Goal: Task Accomplishment & Management: Manage account settings

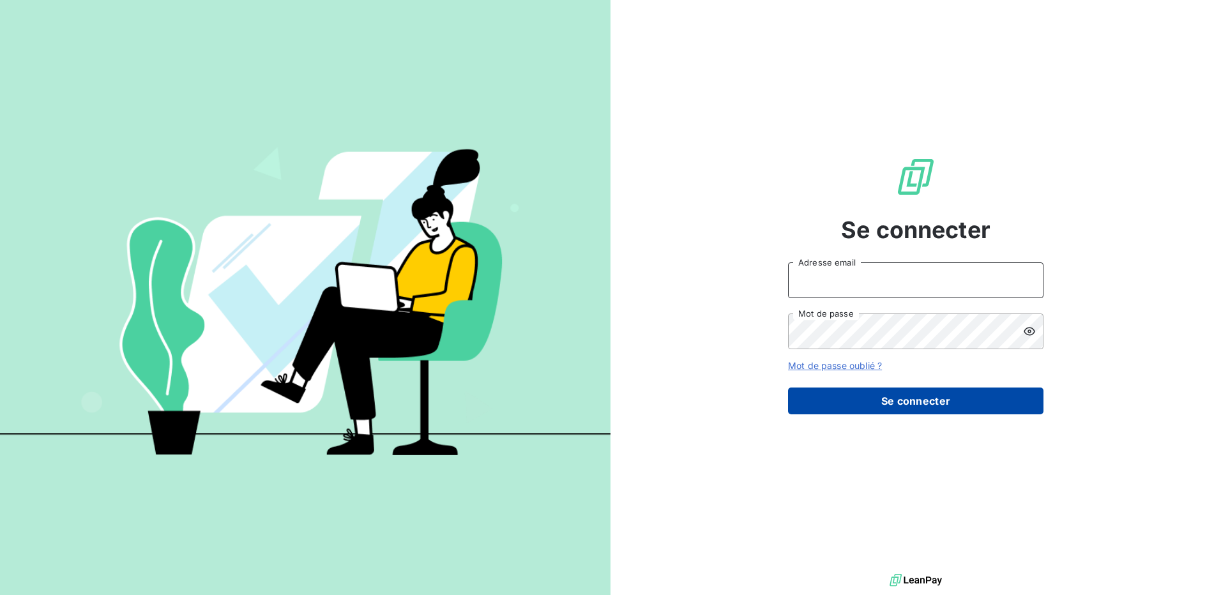
type input "[EMAIL_ADDRESS][DOMAIN_NAME]"
click at [991, 401] on button "Se connecter" at bounding box center [915, 401] width 255 height 27
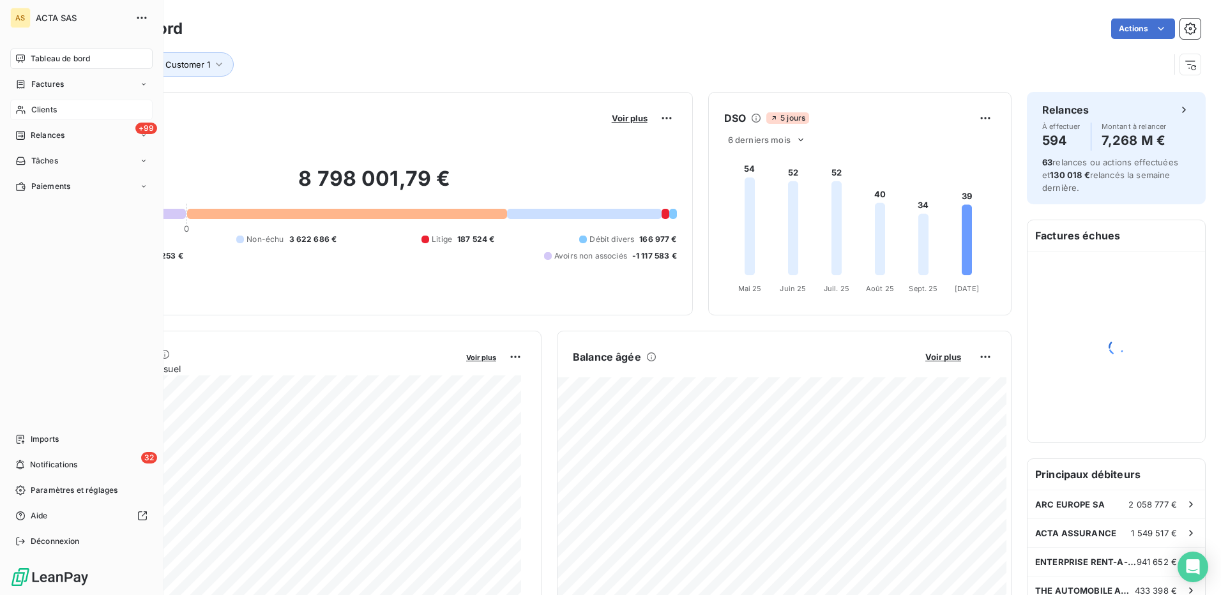
click at [43, 107] on span "Clients" at bounding box center [44, 109] width 26 height 11
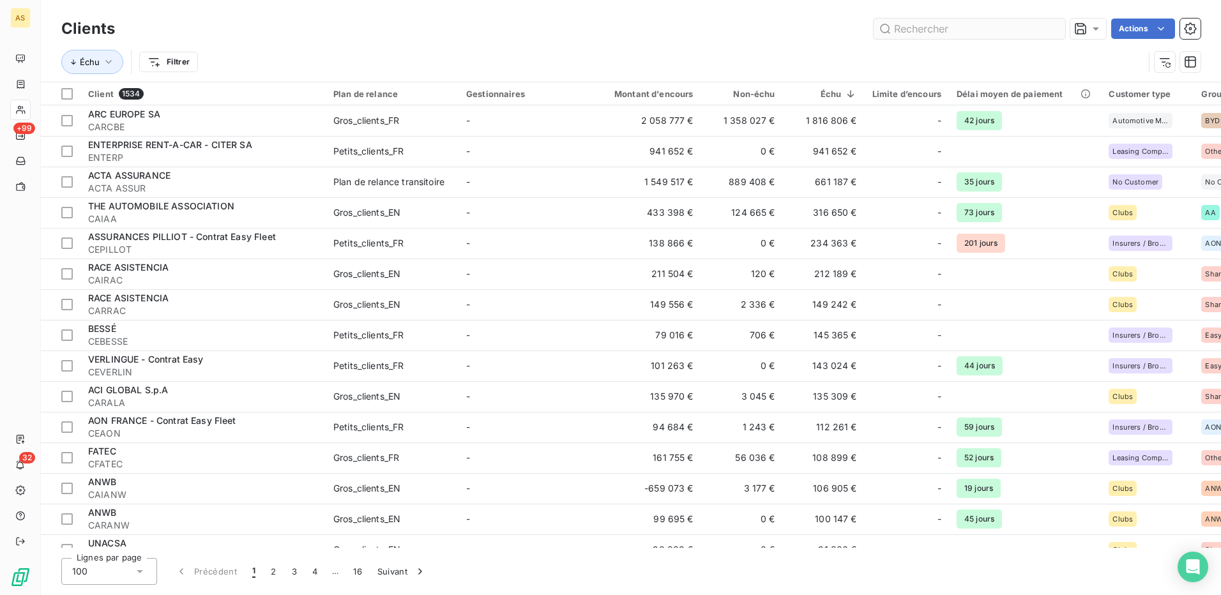
click at [923, 26] on input "text" at bounding box center [970, 29] width 192 height 20
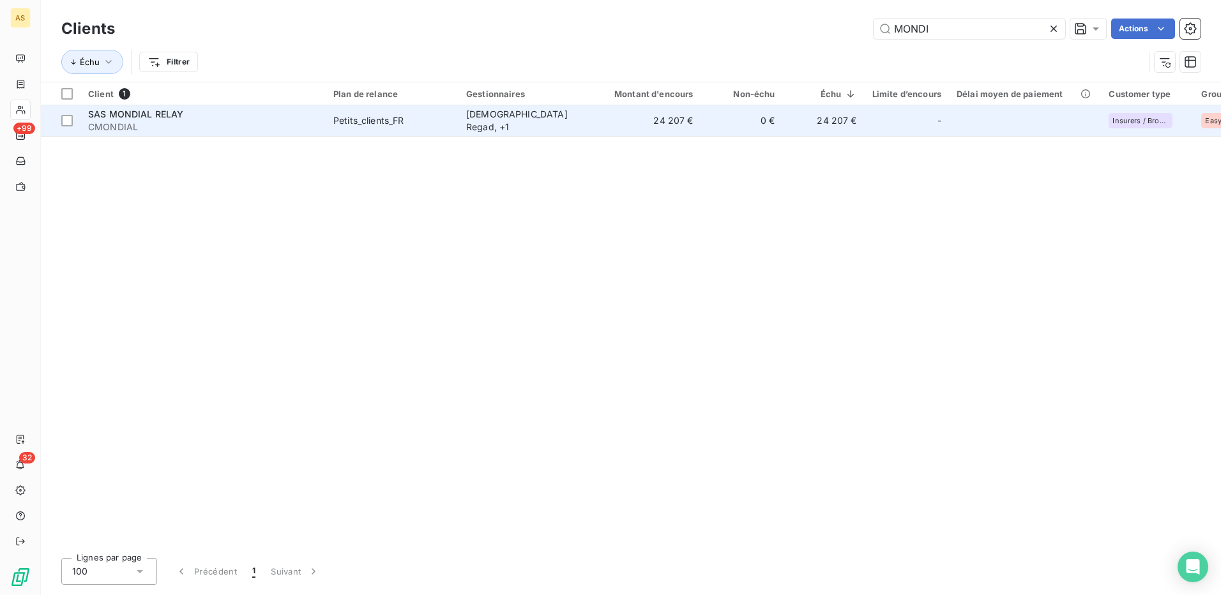
type input "MONDI"
click at [490, 119] on div "[DEMOGRAPHIC_DATA] Regad , + 1" at bounding box center [525, 121] width 118 height 26
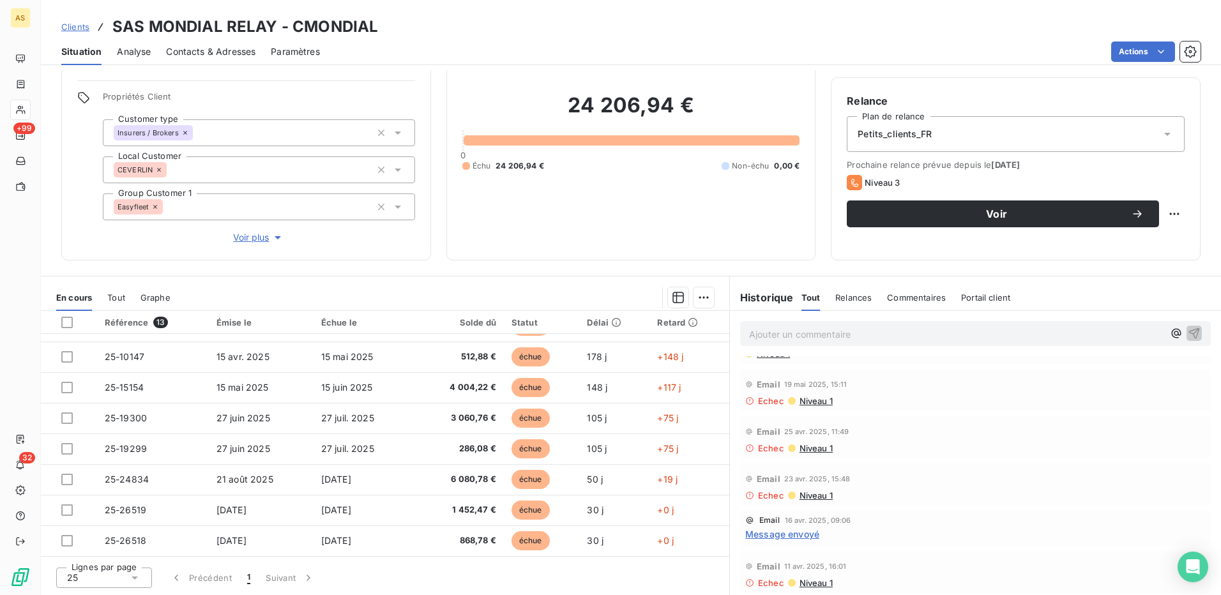
scroll to position [132, 0]
click at [377, 28] on div "Clients SAS MONDIAL RELAY - CMONDIAL" at bounding box center [631, 26] width 1180 height 23
click at [375, 28] on div "Clients SAS MONDIAL RELAY - CMONDIAL" at bounding box center [631, 26] width 1180 height 23
drag, startPoint x: 376, startPoint y: 24, endPoint x: 294, endPoint y: 20, distance: 81.8
click at [294, 20] on div "Clients SAS MONDIAL RELAY - CMONDIAL" at bounding box center [631, 26] width 1180 height 23
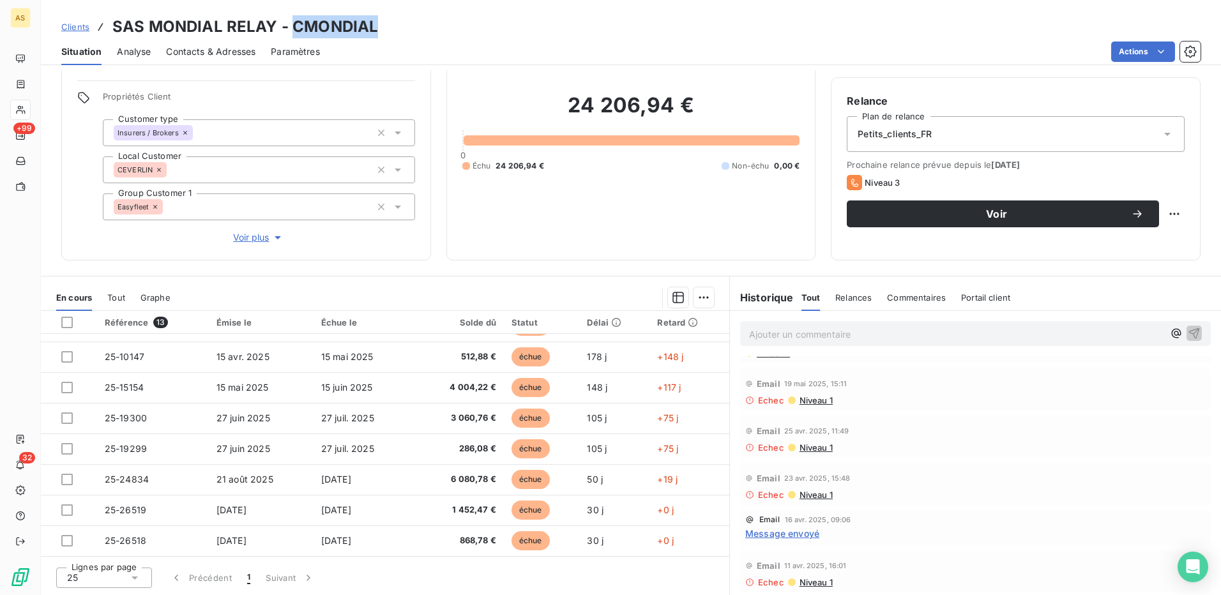
copy h3 "CMONDIAL"
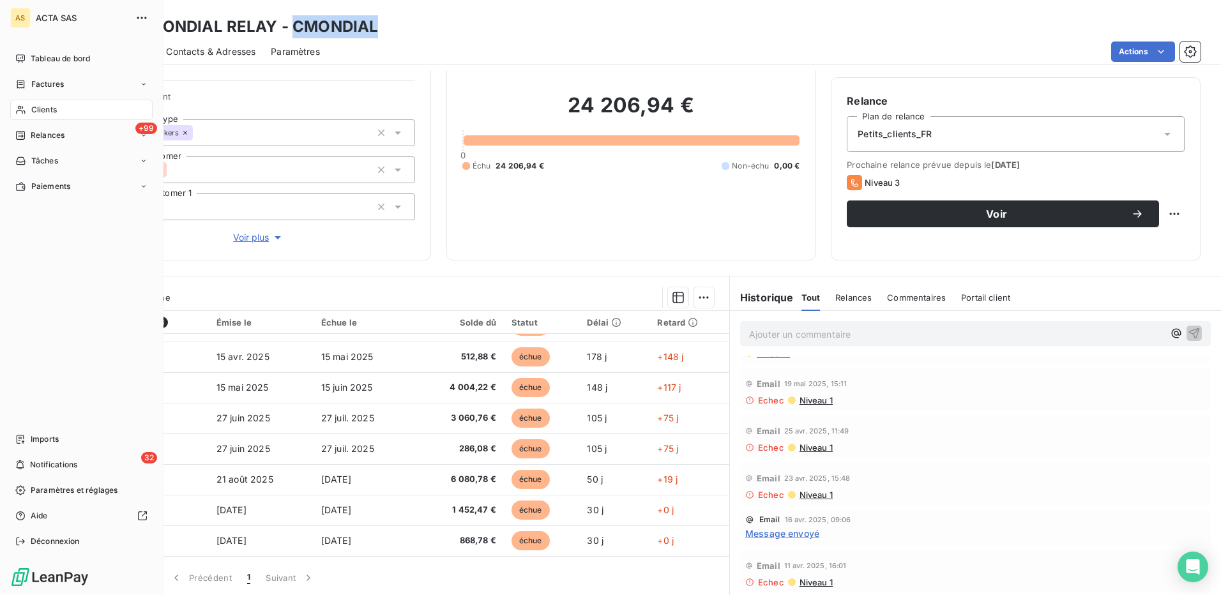
click at [40, 109] on span "Clients" at bounding box center [44, 109] width 26 height 11
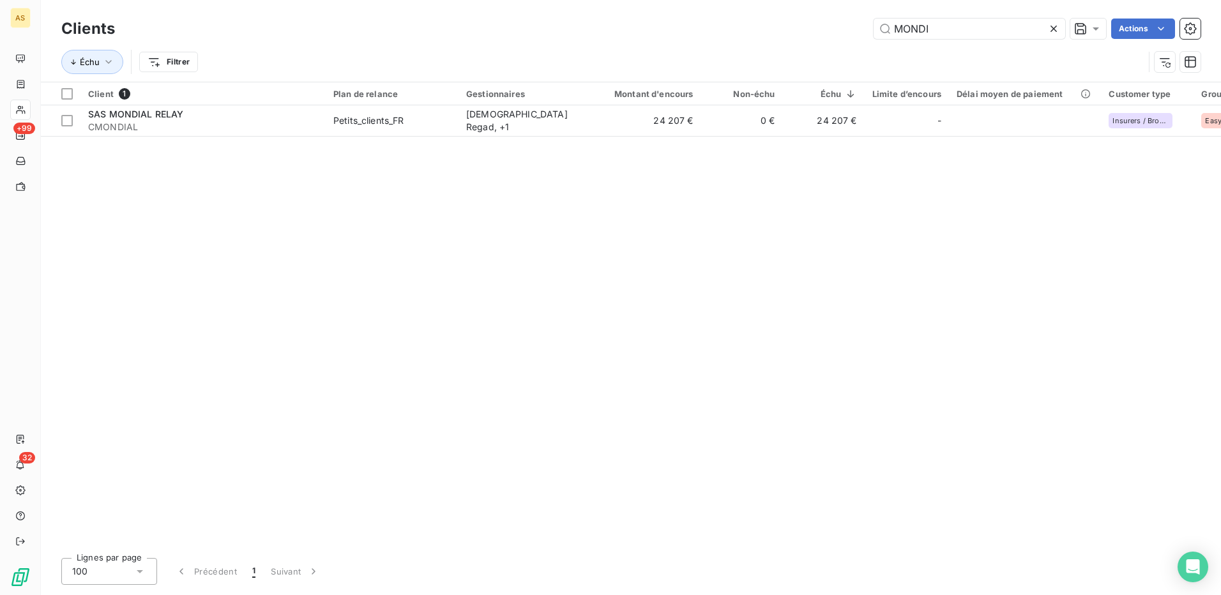
drag, startPoint x: 952, startPoint y: 33, endPoint x: 859, endPoint y: 24, distance: 93.7
click at [867, 25] on div "MONDI Actions" at bounding box center [665, 29] width 1070 height 20
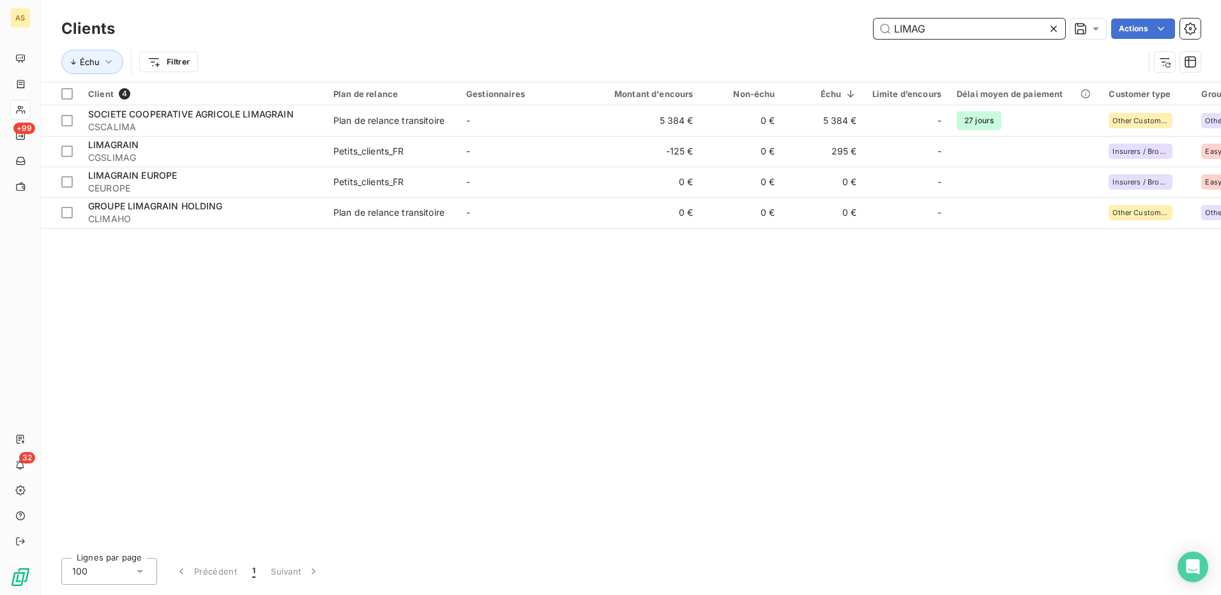
drag, startPoint x: 931, startPoint y: 24, endPoint x: 867, endPoint y: 27, distance: 64.6
click at [870, 27] on div "LIMAG Actions" at bounding box center [665, 29] width 1070 height 20
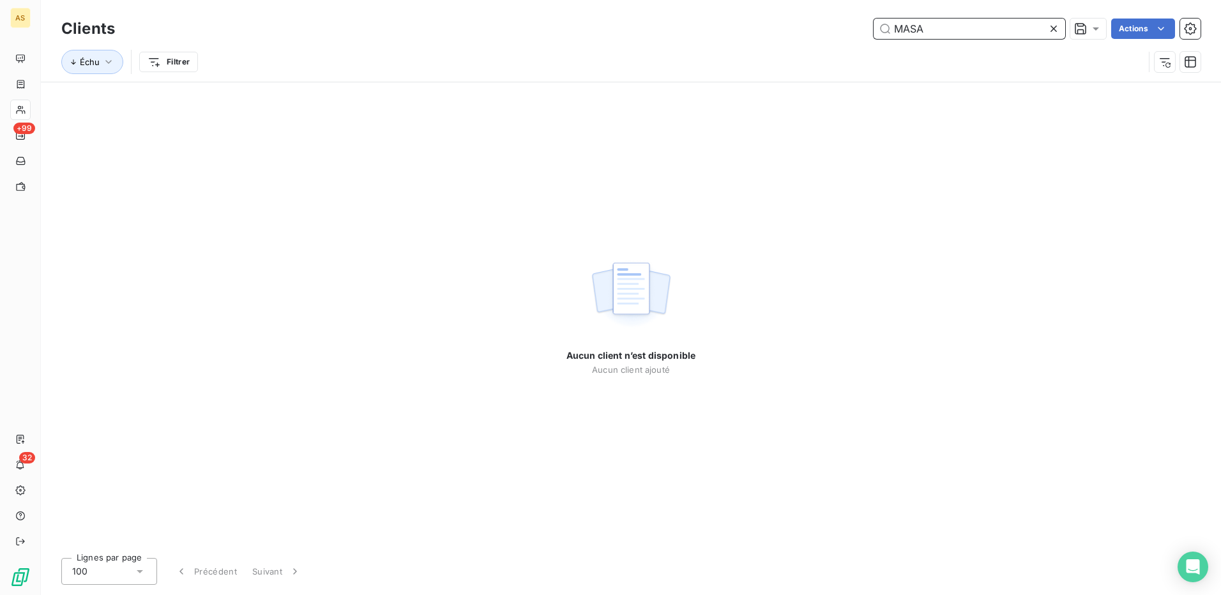
drag, startPoint x: 940, startPoint y: 33, endPoint x: 876, endPoint y: 27, distance: 64.8
click at [876, 27] on input "MASA" at bounding box center [970, 29] width 192 height 20
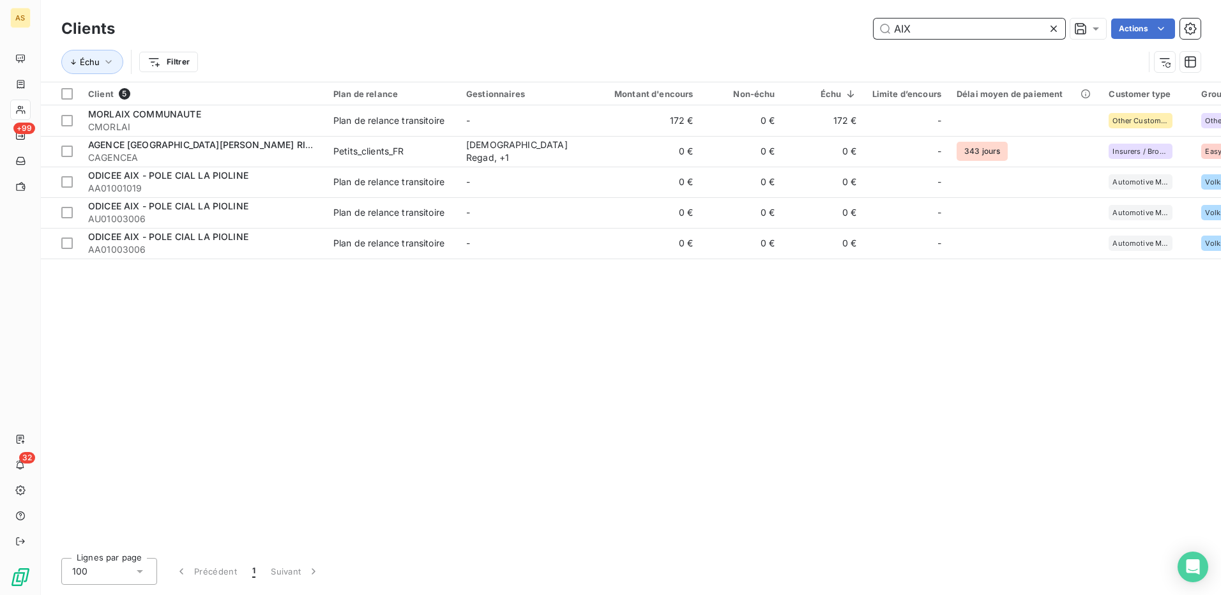
type input "AIX"
click at [1057, 29] on icon at bounding box center [1053, 28] width 13 height 13
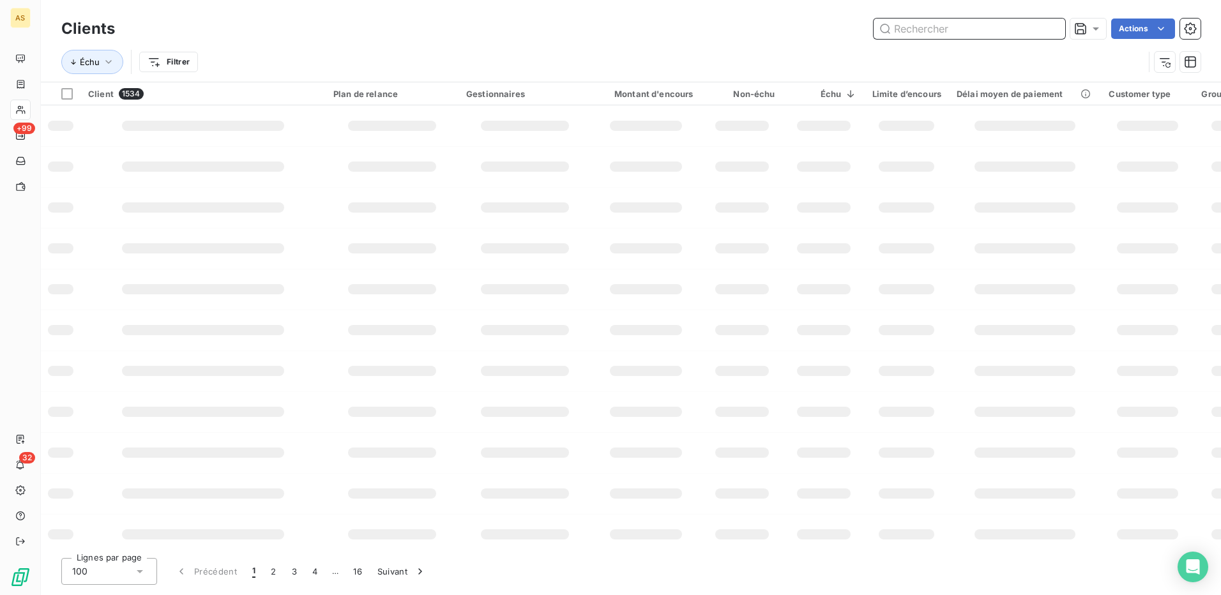
click at [886, 28] on input "text" at bounding box center [970, 29] width 192 height 20
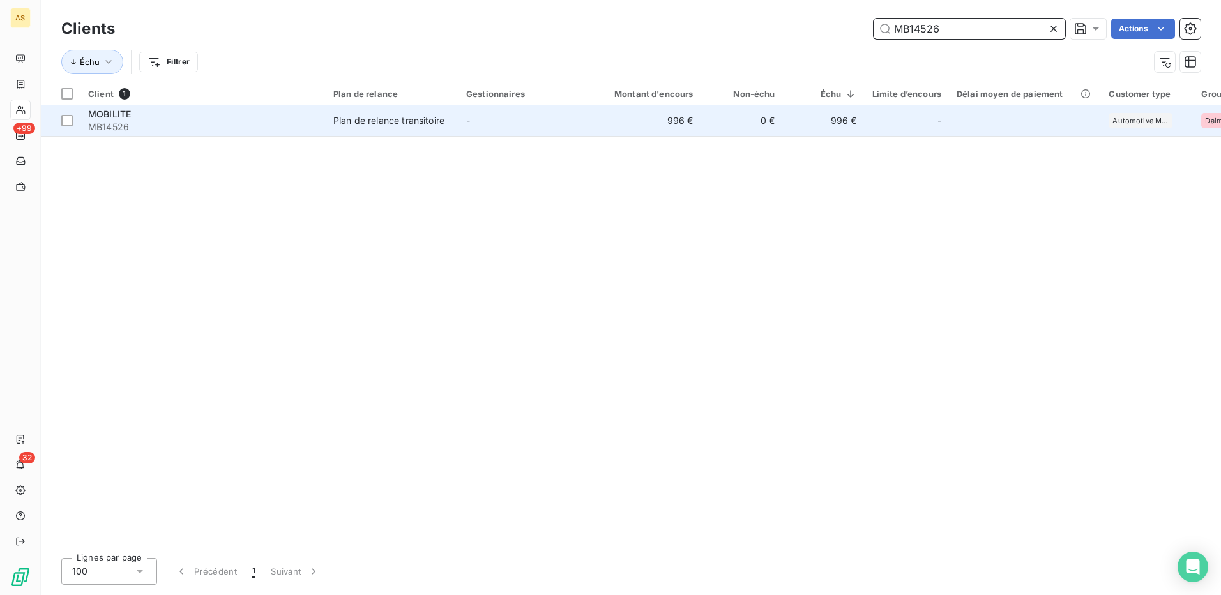
type input "MB14526"
click at [407, 113] on td "Plan de relance transitoire" at bounding box center [392, 120] width 133 height 31
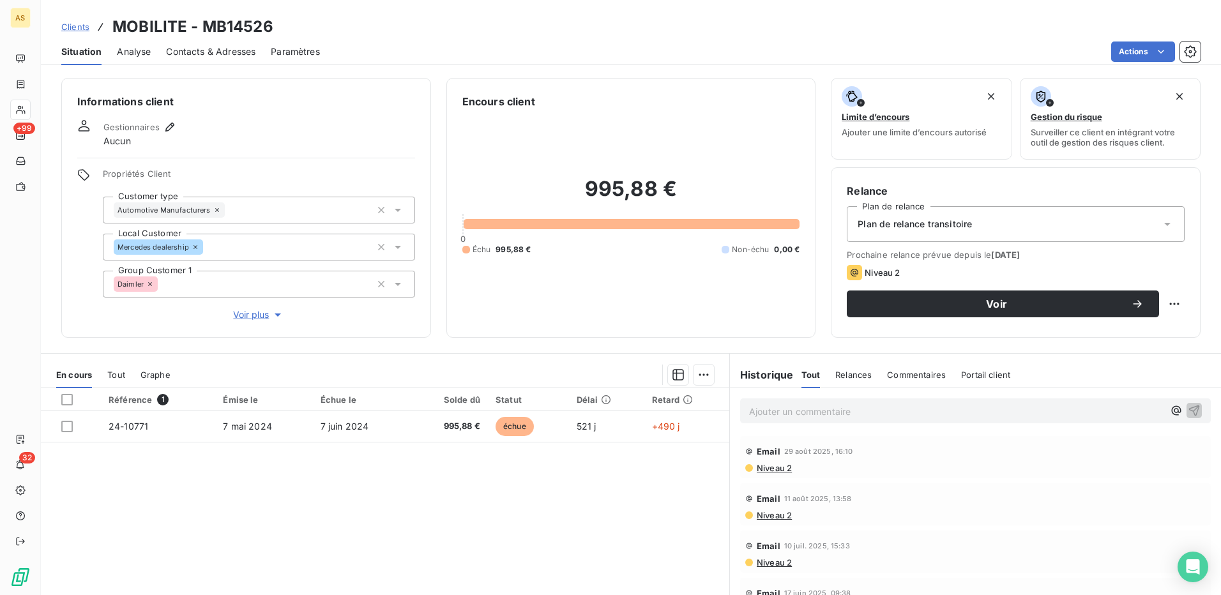
click at [212, 50] on span "Contacts & Adresses" at bounding box center [210, 51] width 89 height 13
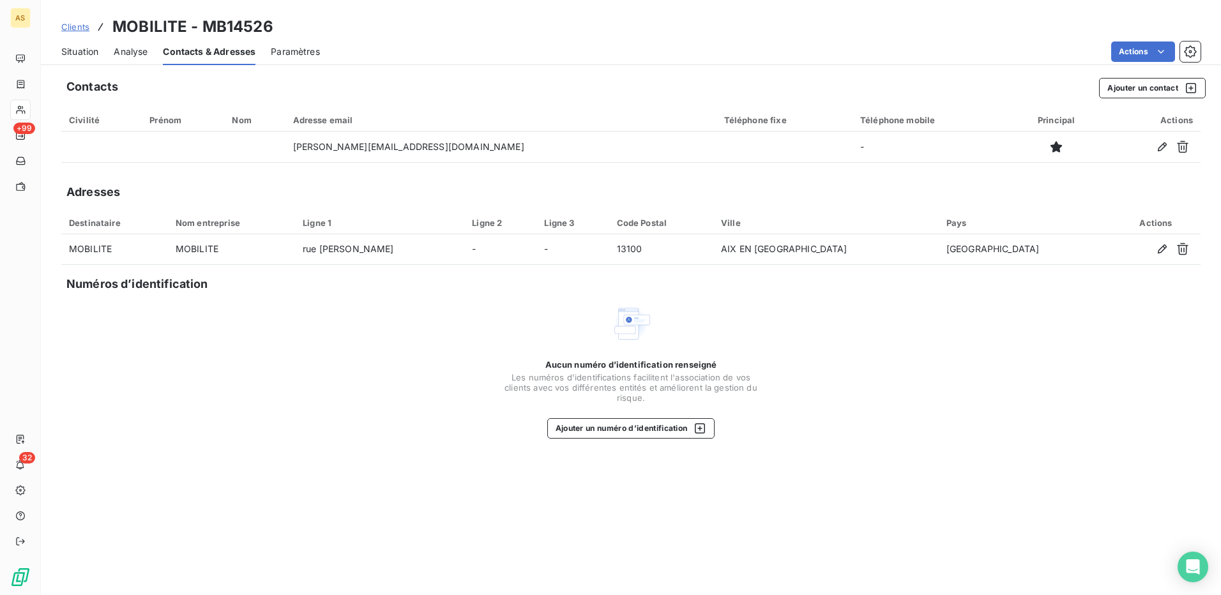
click at [72, 50] on span "Situation" at bounding box center [79, 51] width 37 height 13
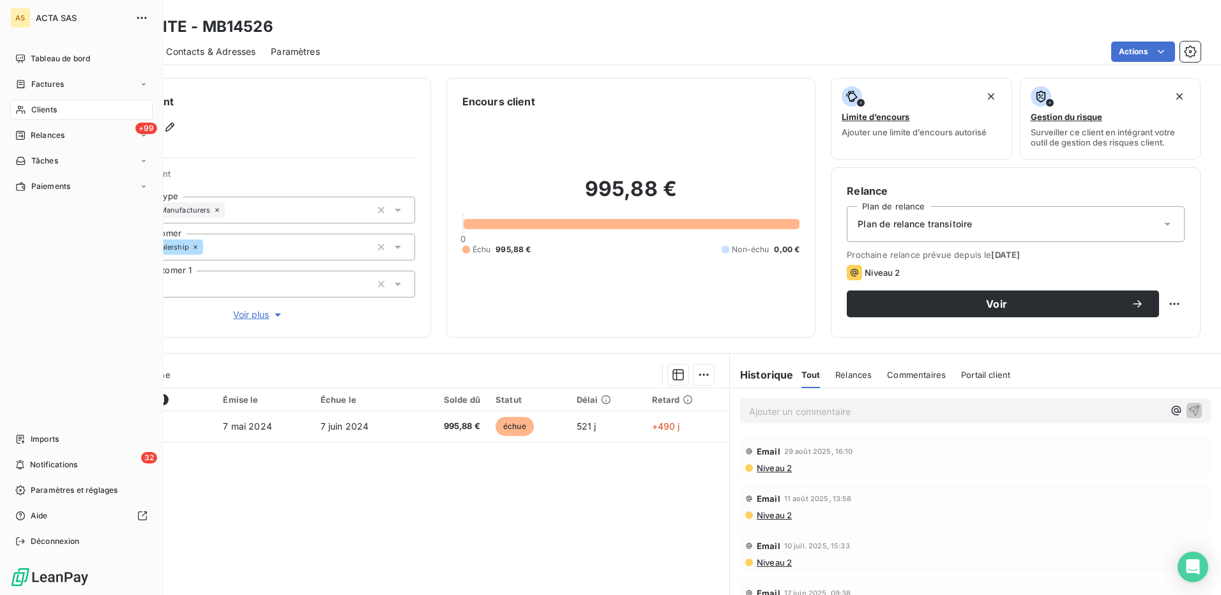
click at [47, 108] on span "Clients" at bounding box center [44, 109] width 26 height 11
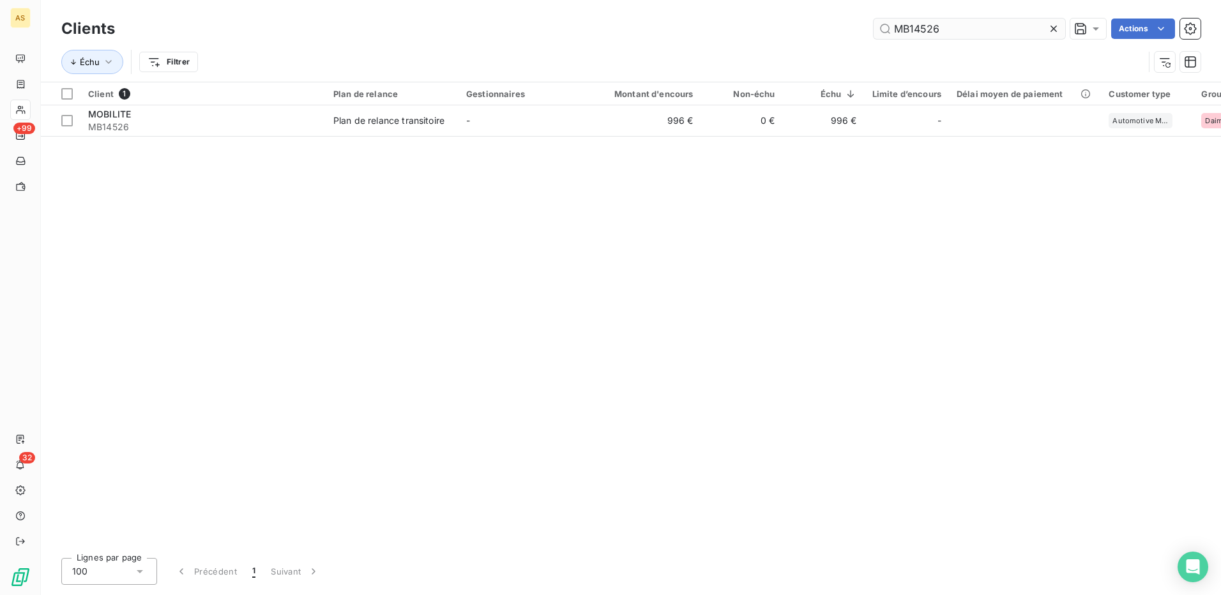
drag, startPoint x: 953, startPoint y: 31, endPoint x: 915, endPoint y: 27, distance: 38.6
click at [915, 27] on input "MB14526" at bounding box center [970, 29] width 192 height 20
drag, startPoint x: 940, startPoint y: 33, endPoint x: 910, endPoint y: 29, distance: 30.3
click at [910, 29] on input "MB15335" at bounding box center [970, 29] width 192 height 20
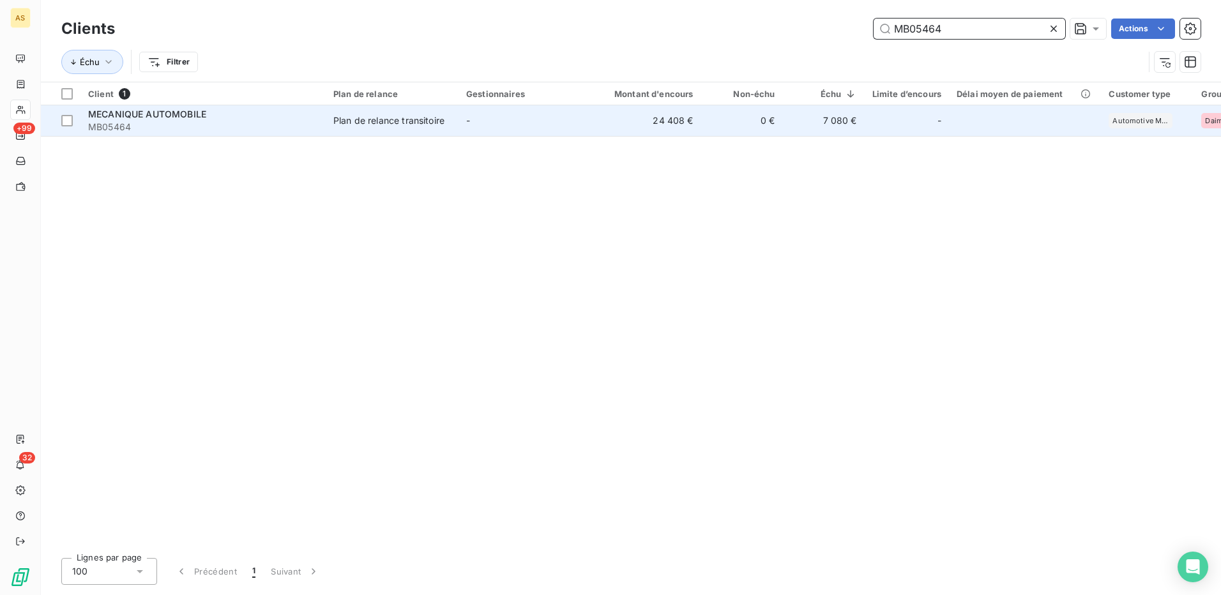
type input "MB05464"
click at [396, 116] on div "Plan de relance transitoire" at bounding box center [388, 120] width 111 height 13
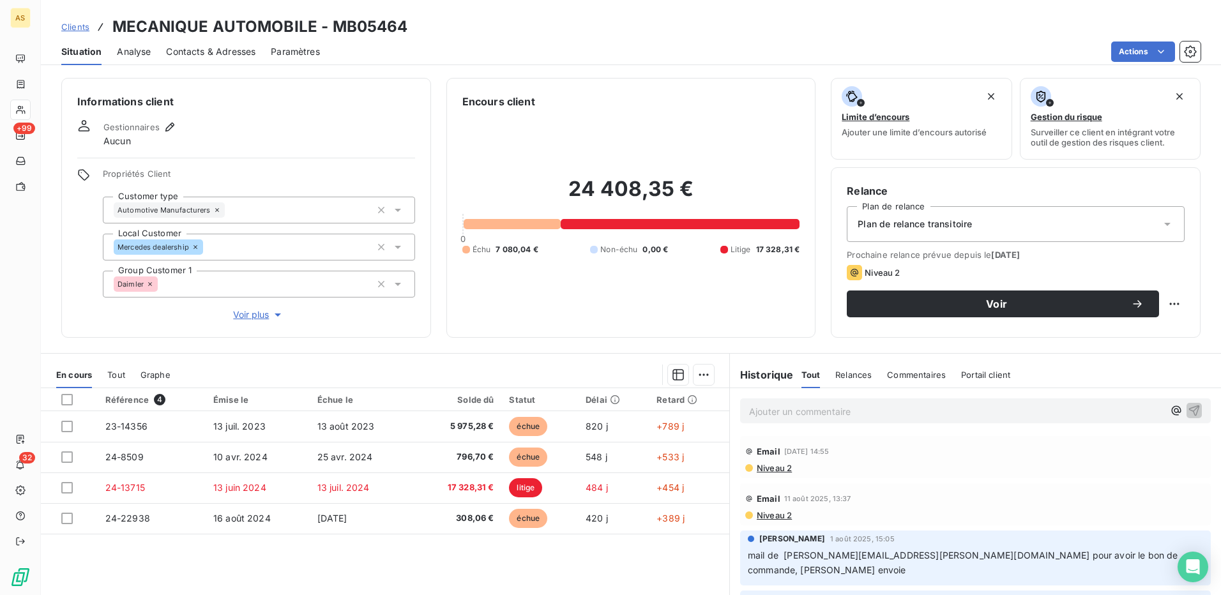
click at [232, 50] on span "Contacts & Adresses" at bounding box center [210, 51] width 89 height 13
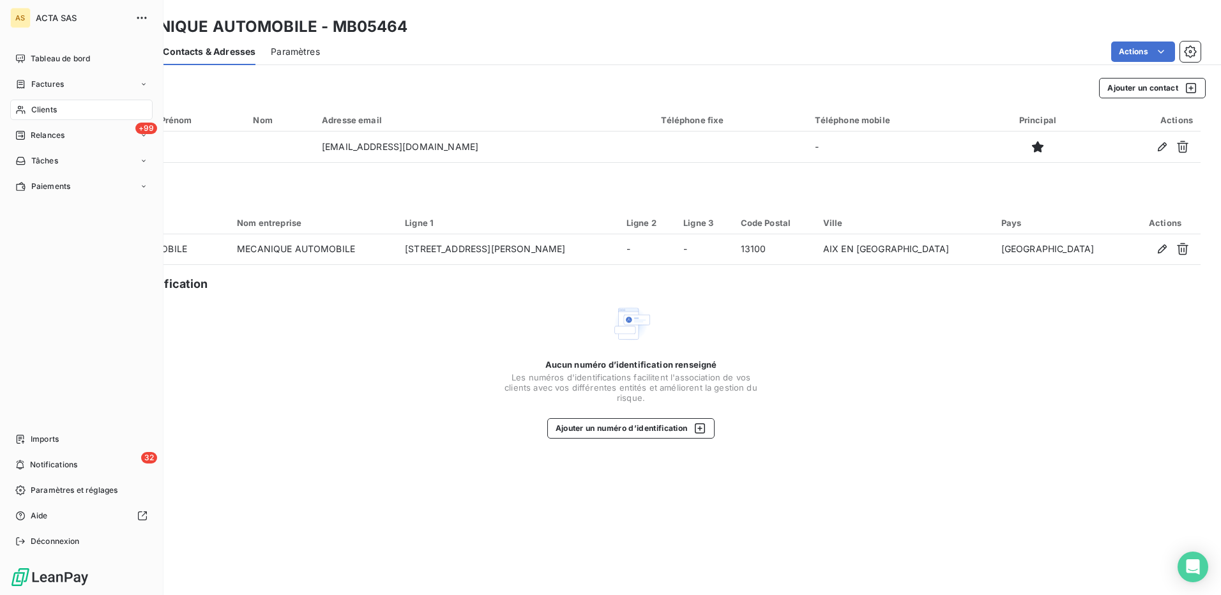
click at [40, 112] on span "Clients" at bounding box center [44, 109] width 26 height 11
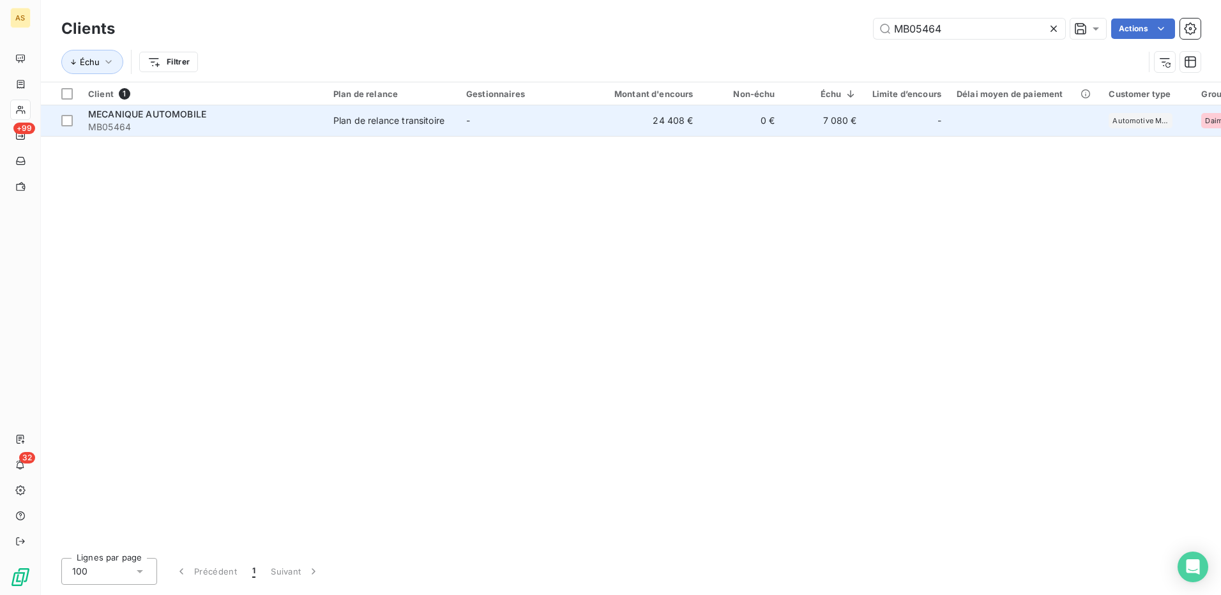
click at [148, 118] on span "MECANIQUE AUTOMOBILE" at bounding box center [147, 114] width 118 height 11
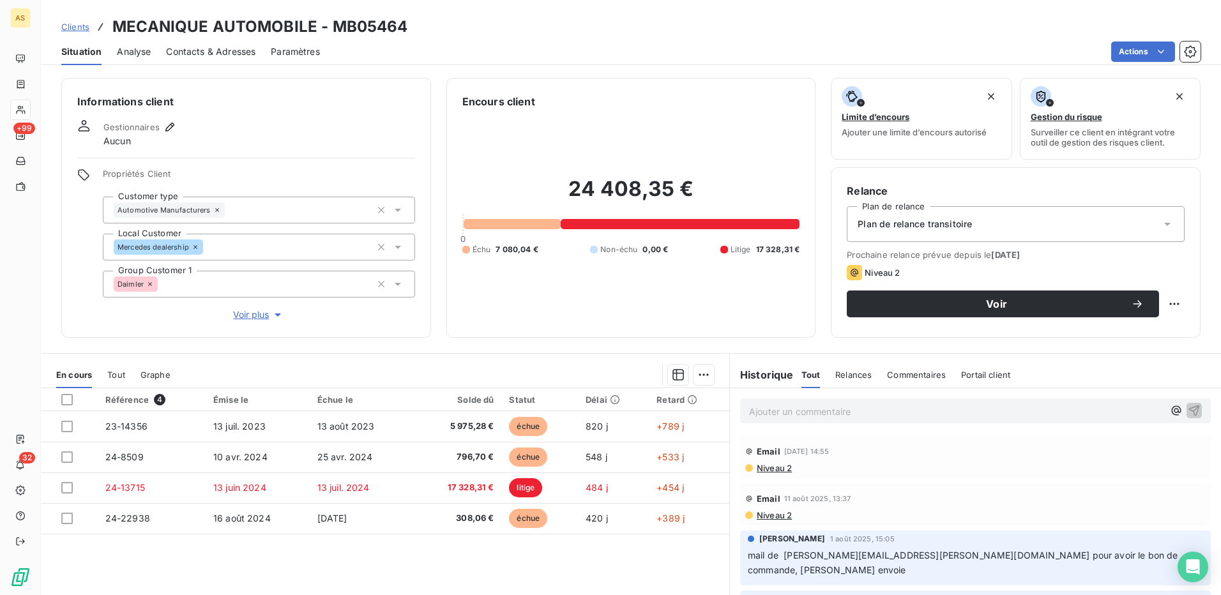
click at [221, 50] on span "Contacts & Adresses" at bounding box center [210, 51] width 89 height 13
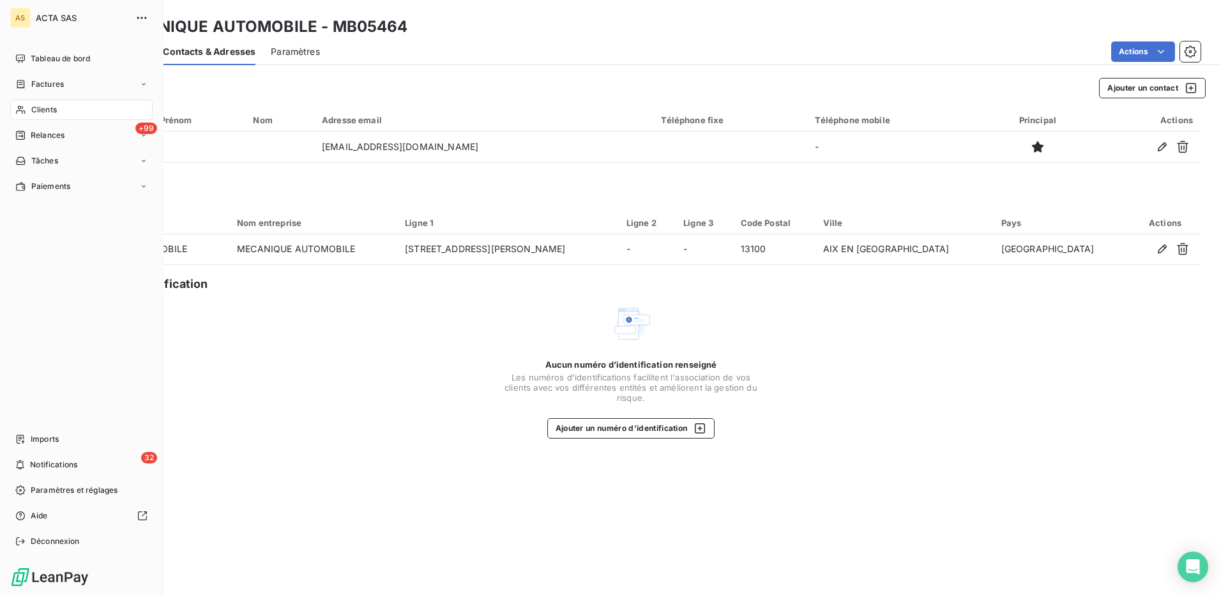
click at [43, 107] on span "Clients" at bounding box center [44, 109] width 26 height 11
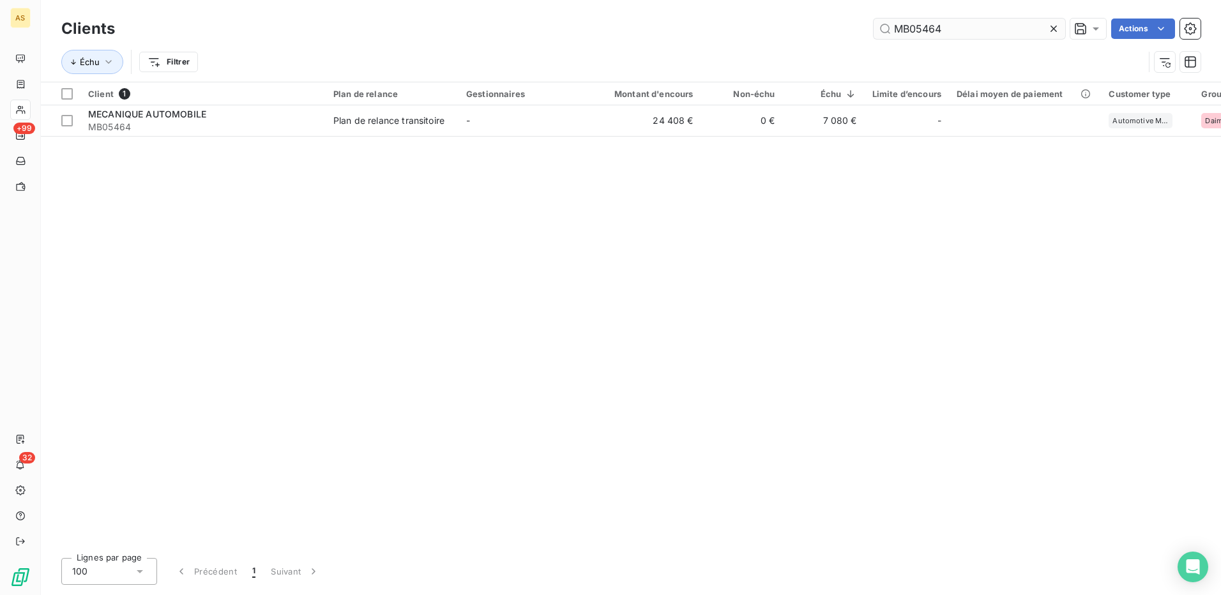
drag, startPoint x: 954, startPoint y: 29, endPoint x: 909, endPoint y: 26, distance: 44.8
click at [909, 26] on input "MB05464" at bounding box center [970, 29] width 192 height 20
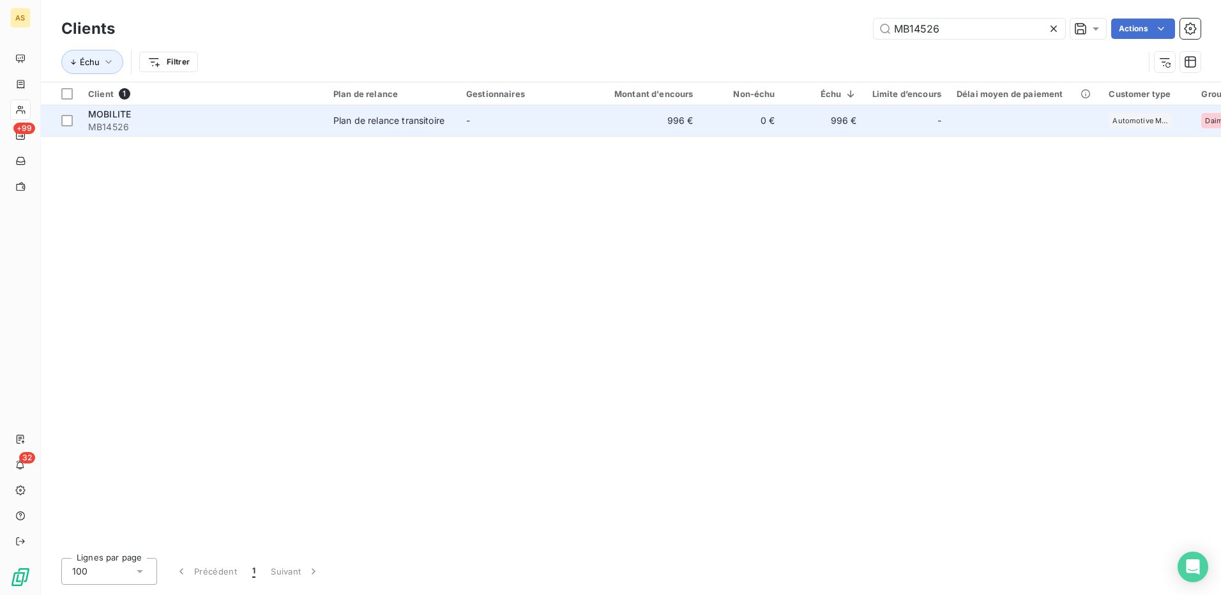
type input "MB14526"
click at [415, 121] on div "Plan de relance transitoire" at bounding box center [388, 120] width 111 height 13
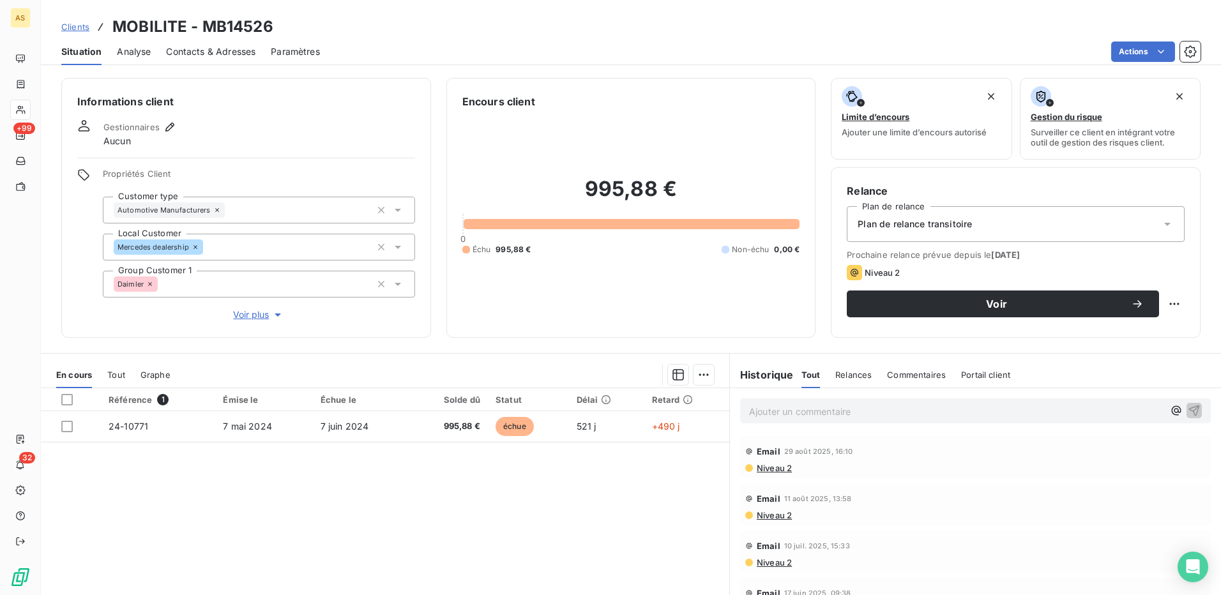
click at [195, 52] on span "Contacts & Adresses" at bounding box center [210, 51] width 89 height 13
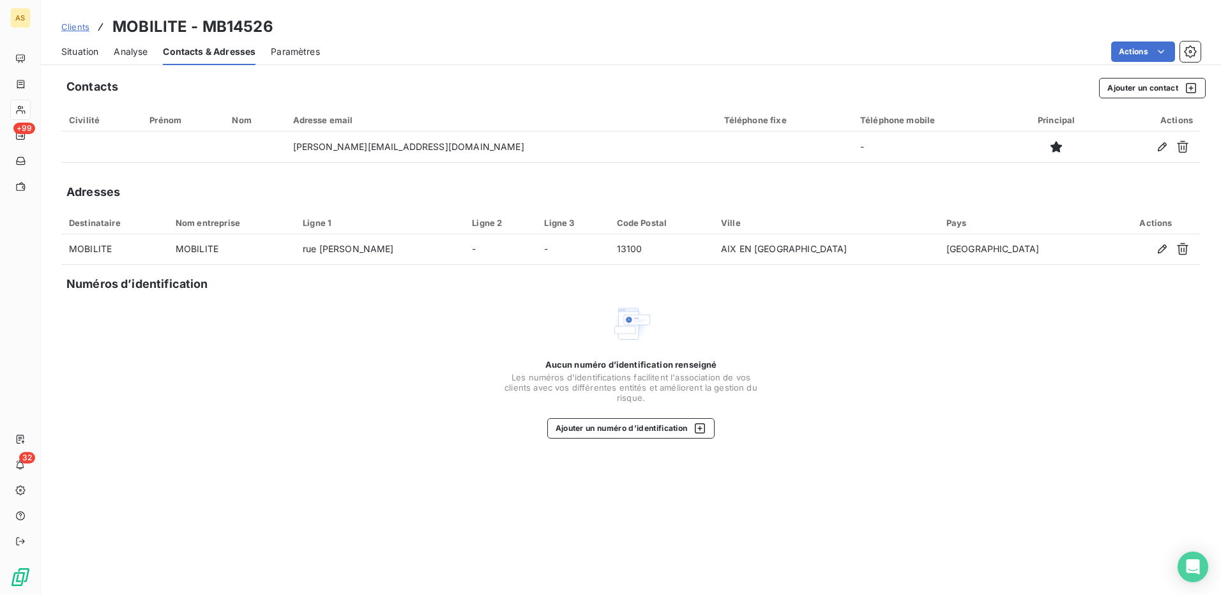
click at [82, 55] on span "Situation" at bounding box center [79, 51] width 37 height 13
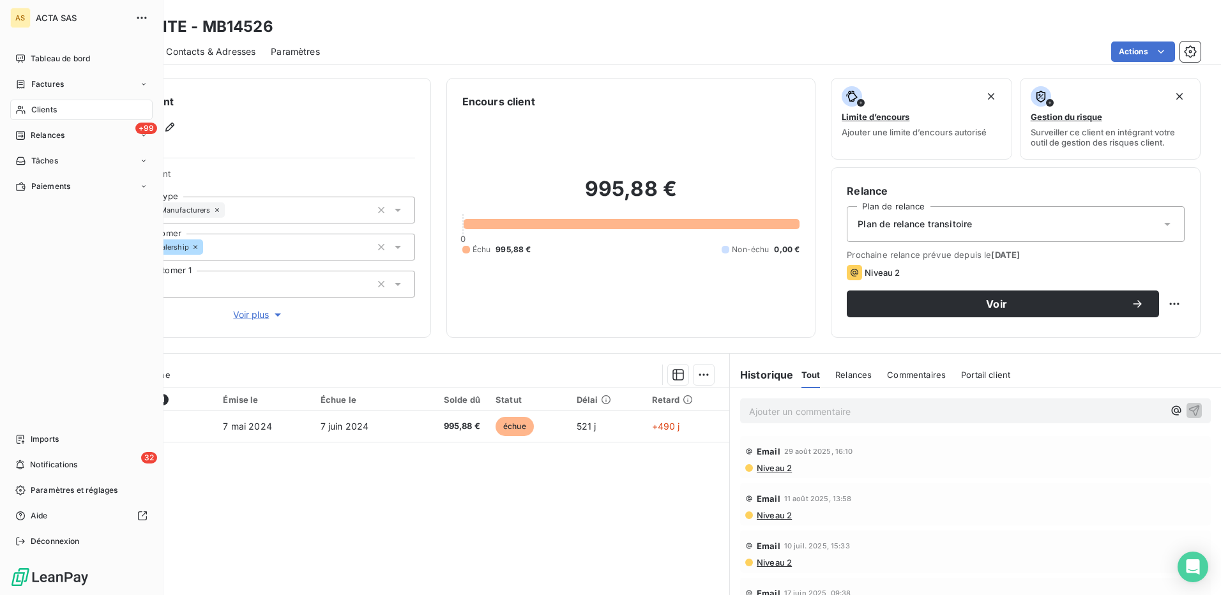
click at [40, 111] on span "Clients" at bounding box center [44, 109] width 26 height 11
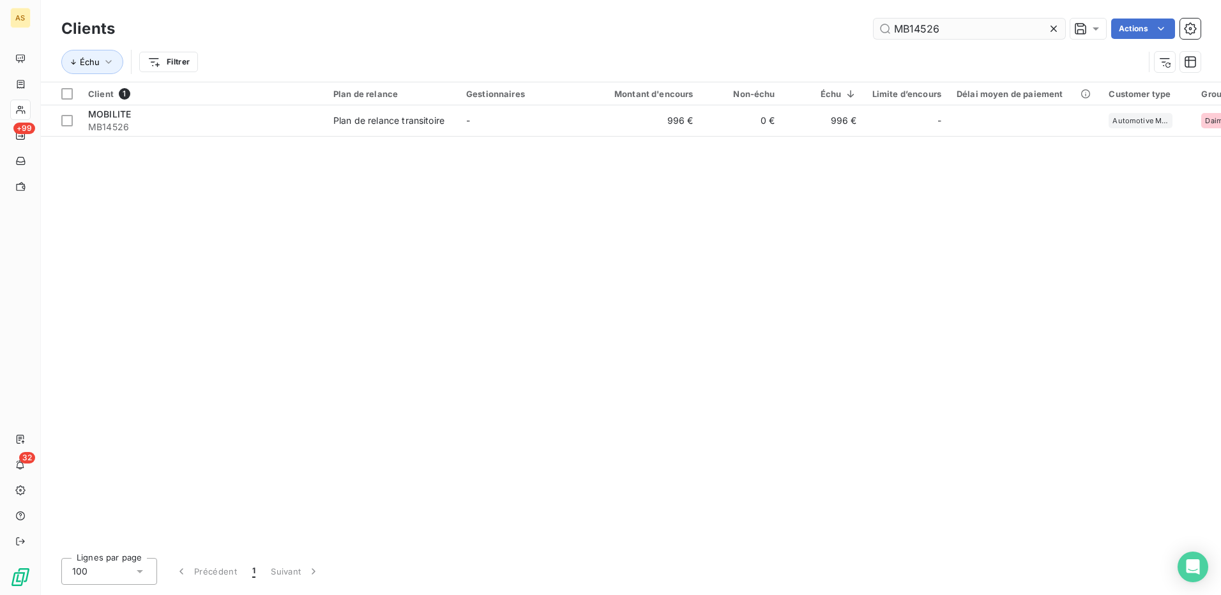
drag, startPoint x: 959, startPoint y: 24, endPoint x: 876, endPoint y: 31, distance: 82.6
click at [876, 31] on input "MB14526" at bounding box center [970, 29] width 192 height 20
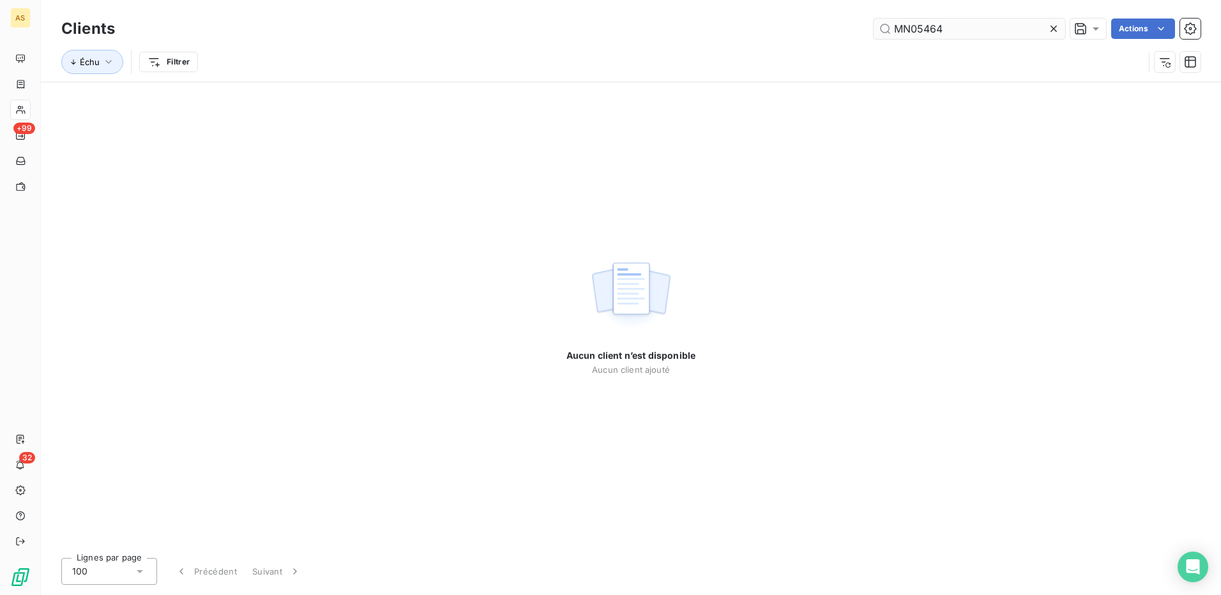
click at [904, 31] on input "MN05464" at bounding box center [970, 29] width 192 height 20
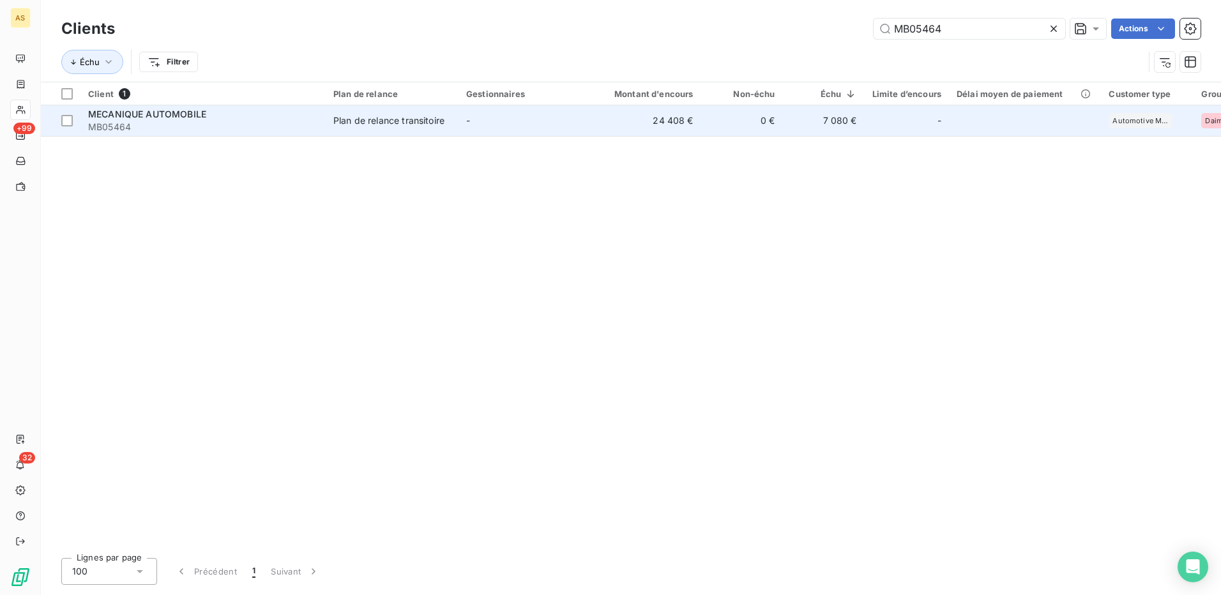
type input "MB05464"
click at [485, 127] on td "-" at bounding box center [525, 120] width 133 height 31
